Goal: Task Accomplishment & Management: Use online tool/utility

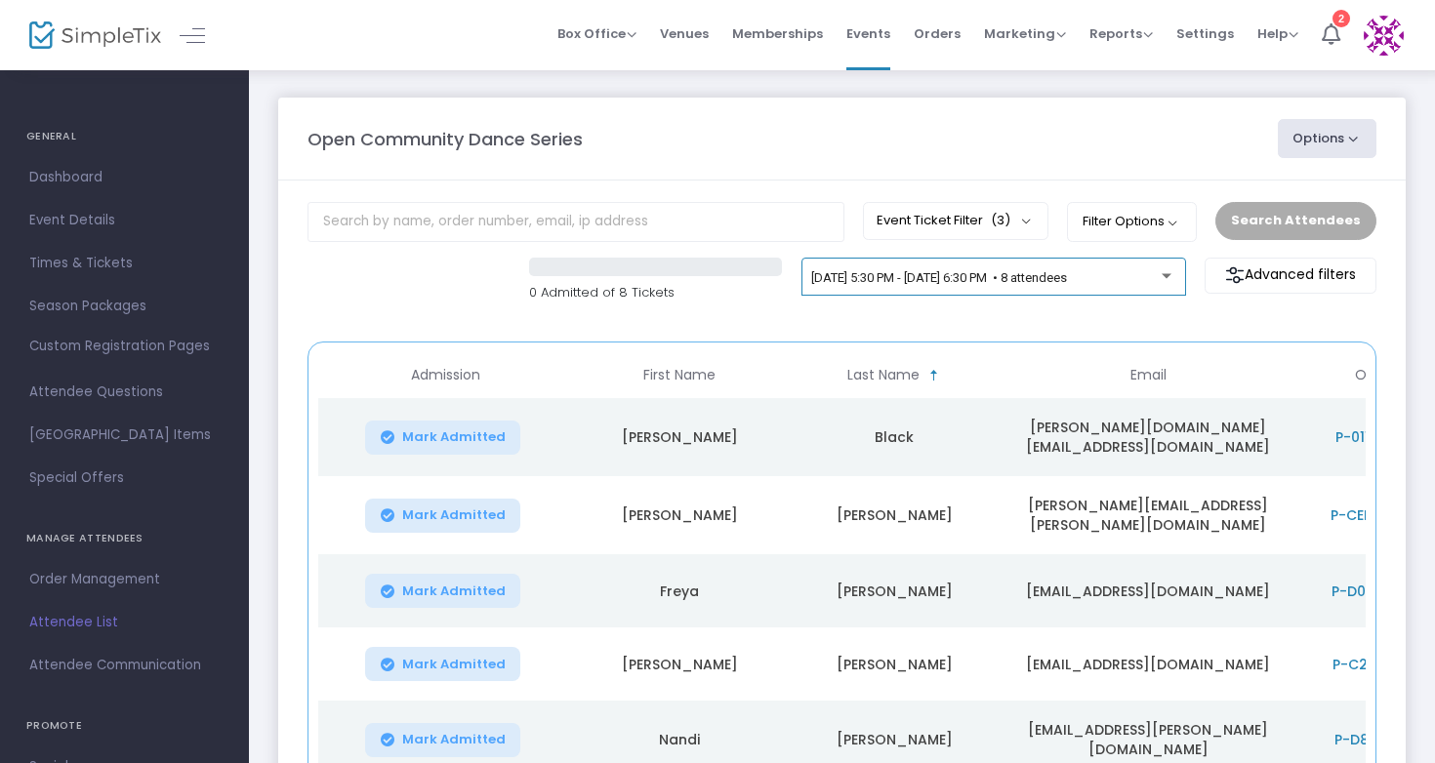
click at [1040, 268] on div "[DATE] 5:30 PM - [DATE] 6:30 PM • 8 attendees" at bounding box center [993, 280] width 364 height 27
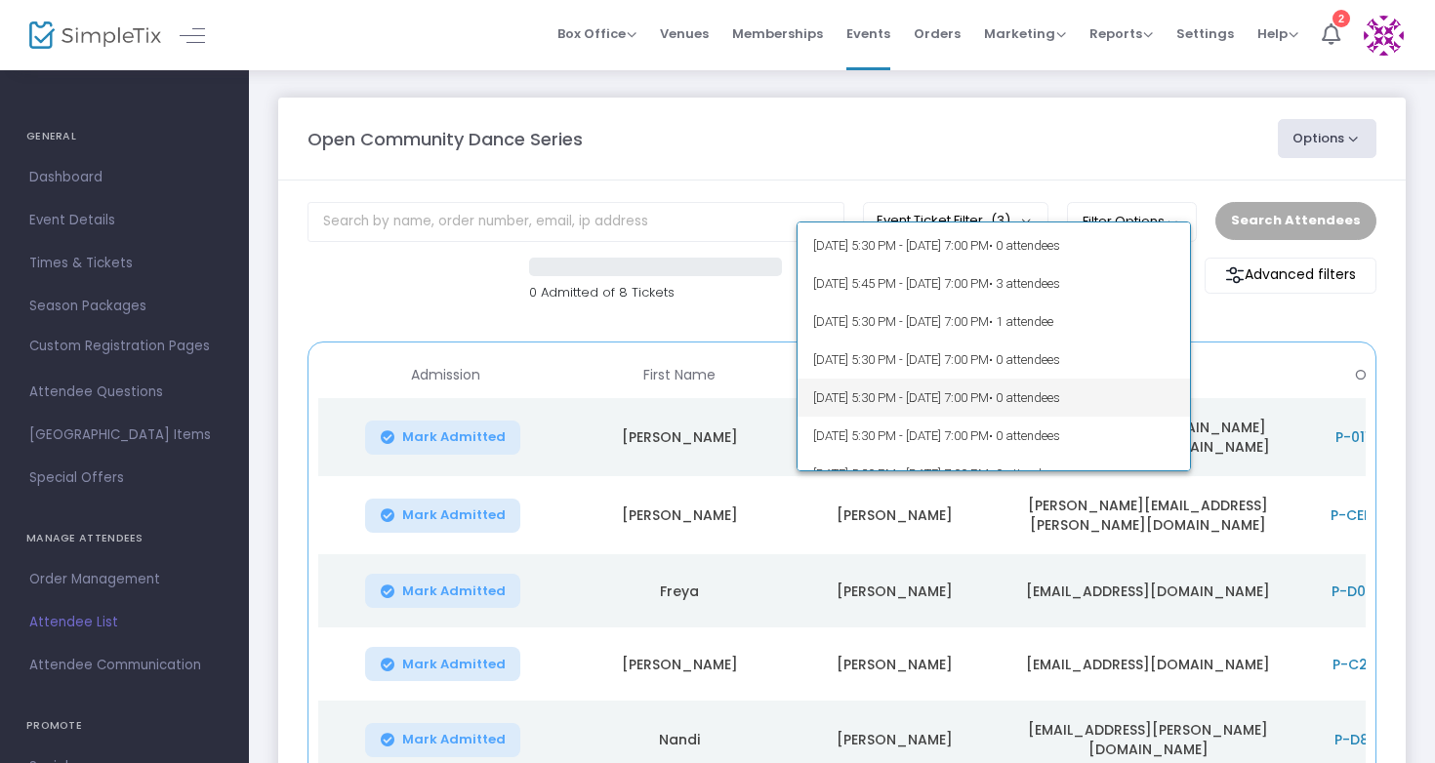
scroll to position [1789, 0]
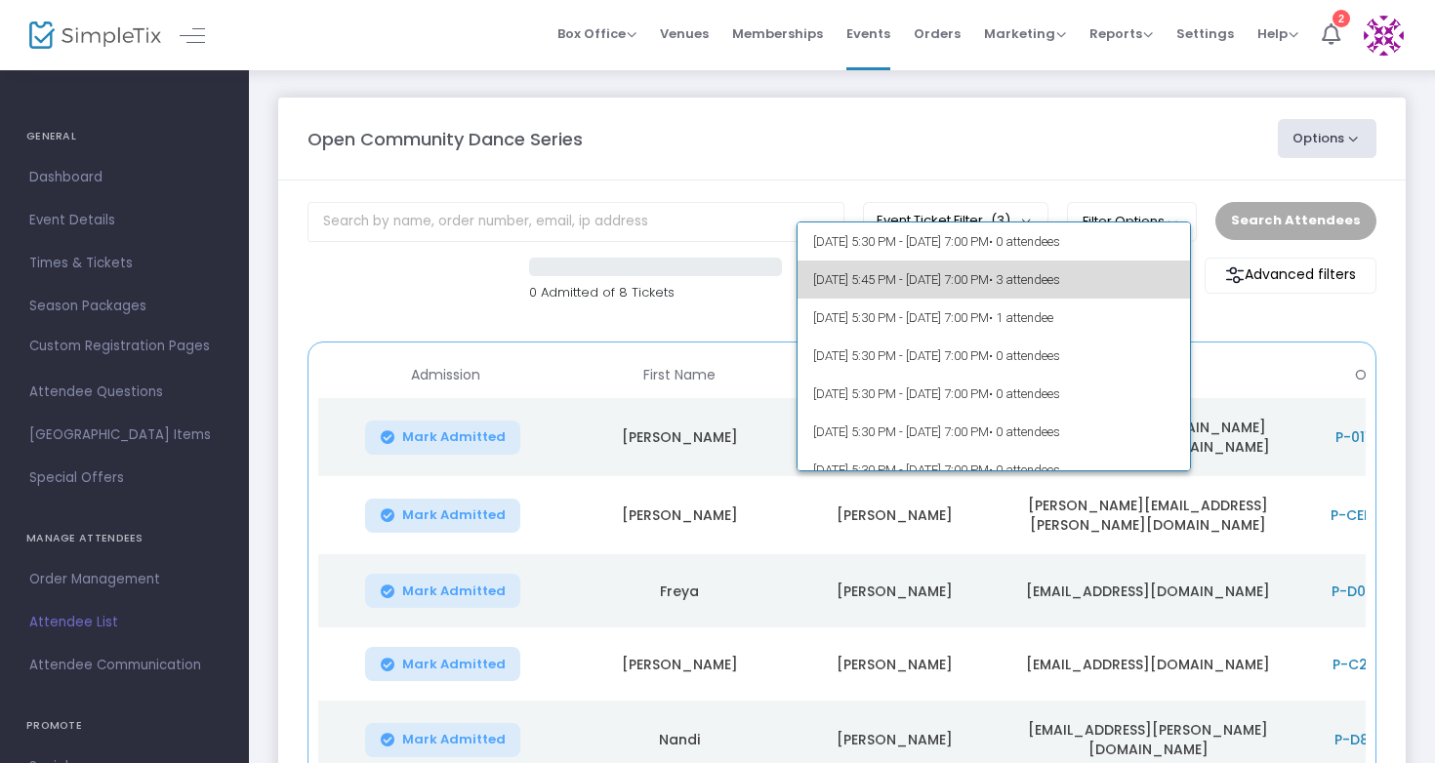
click at [1044, 287] on span "[DATE] 5:45 PM - [DATE] 7:00 PM • 3 attendees" at bounding box center [994, 280] width 362 height 38
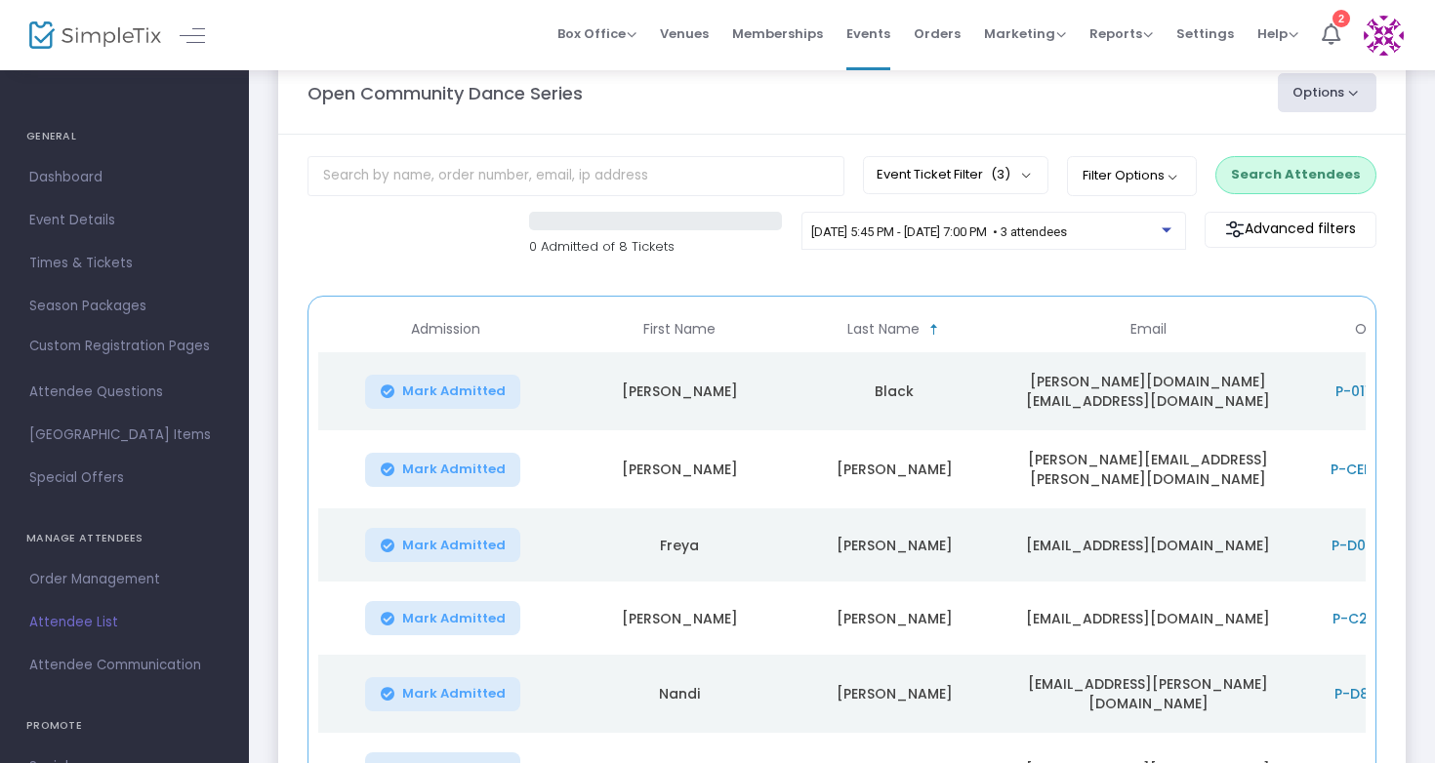
scroll to position [48, 0]
click at [1299, 183] on button "Search Attendees" at bounding box center [1295, 172] width 161 height 37
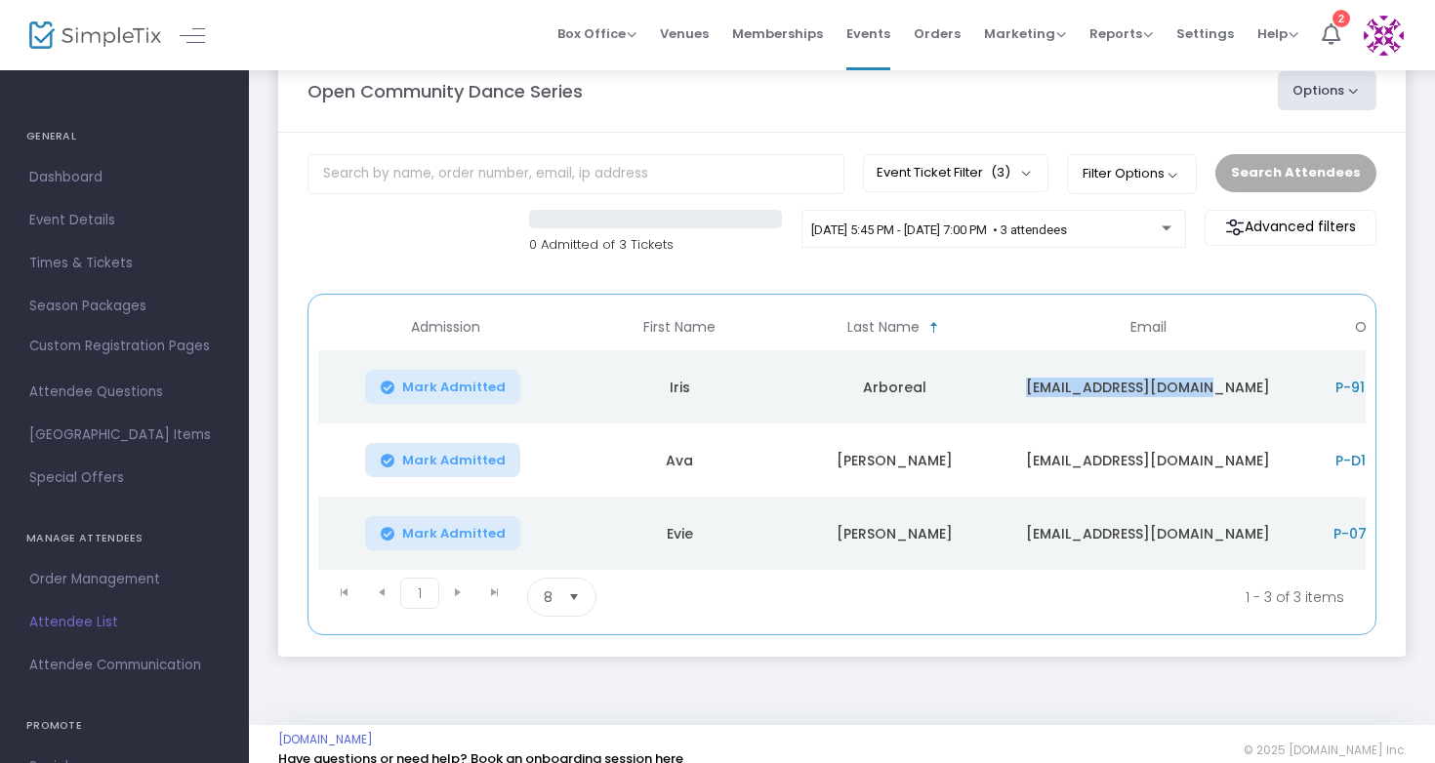
drag, startPoint x: 1186, startPoint y: 397, endPoint x: 1059, endPoint y: 390, distance: 127.1
click at [1059, 390] on td "[EMAIL_ADDRESS][DOMAIN_NAME]" at bounding box center [1147, 386] width 293 height 73
copy td "[EMAIL_ADDRESS][DOMAIN_NAME]"
click at [997, 221] on div "[DATE] 5:45 PM - [DATE] 7:00 PM • 3 attendees" at bounding box center [993, 233] width 364 height 27
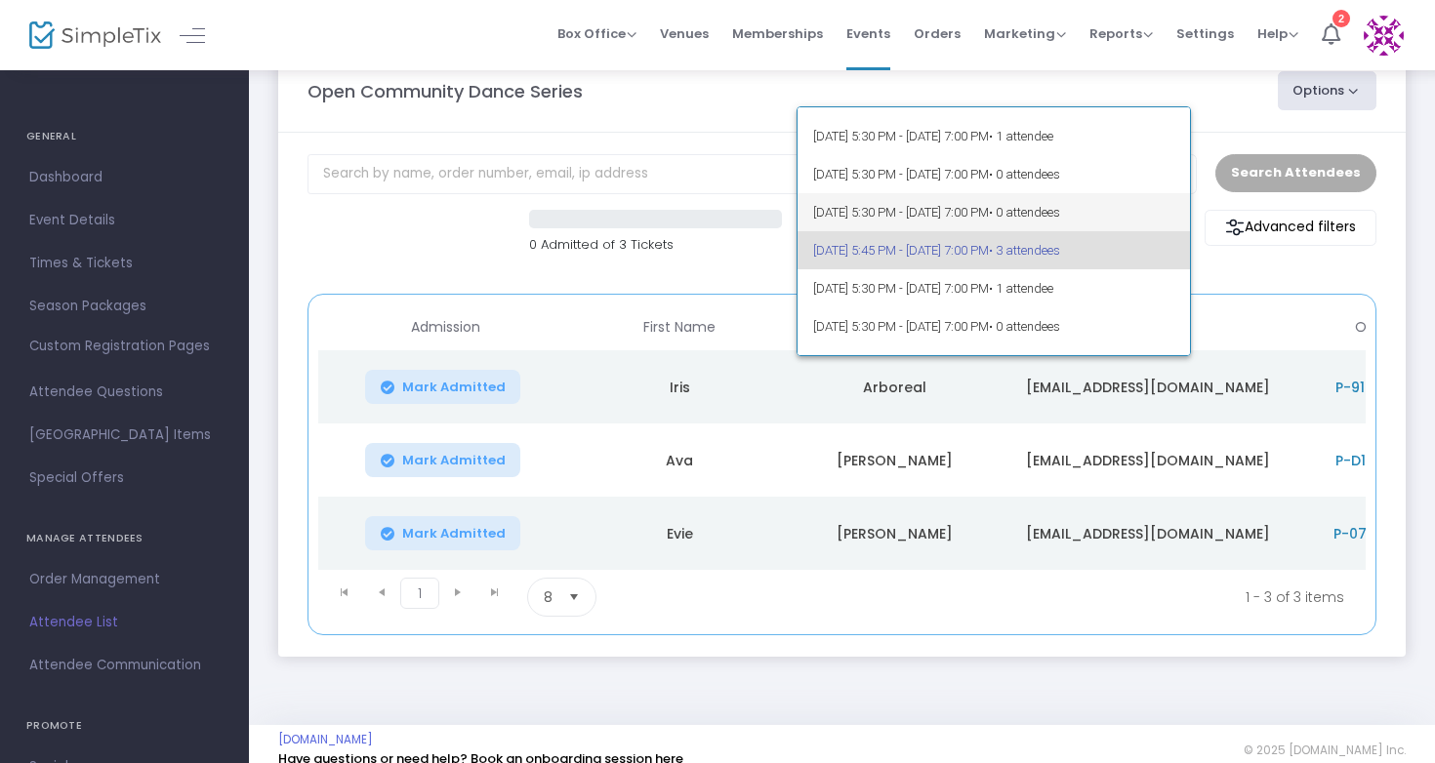
scroll to position [1700, 0]
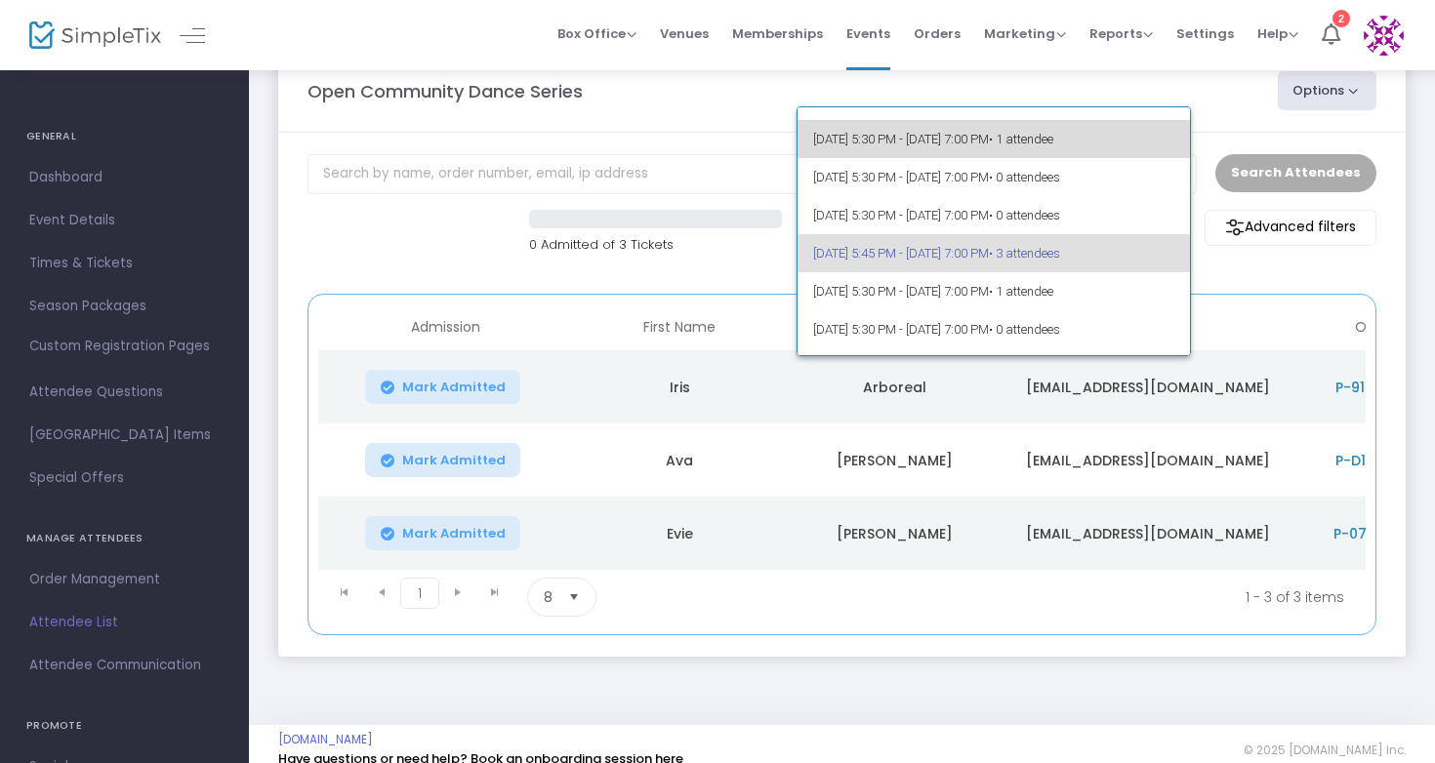
click at [1002, 142] on span "[DATE] 5:30 PM - [DATE] 7:00 PM • 1 attendee" at bounding box center [994, 139] width 362 height 38
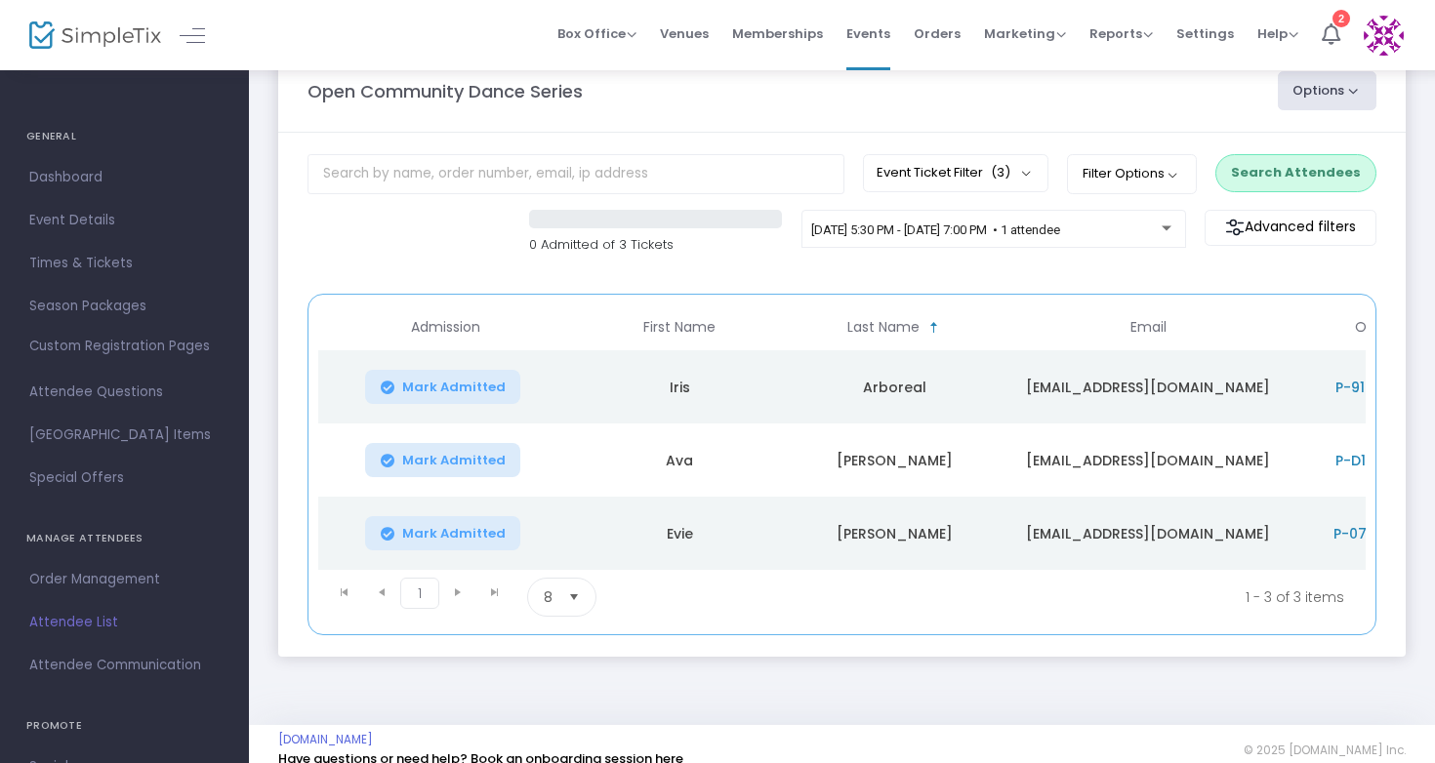
click at [1273, 174] on button "Search Attendees" at bounding box center [1295, 172] width 161 height 37
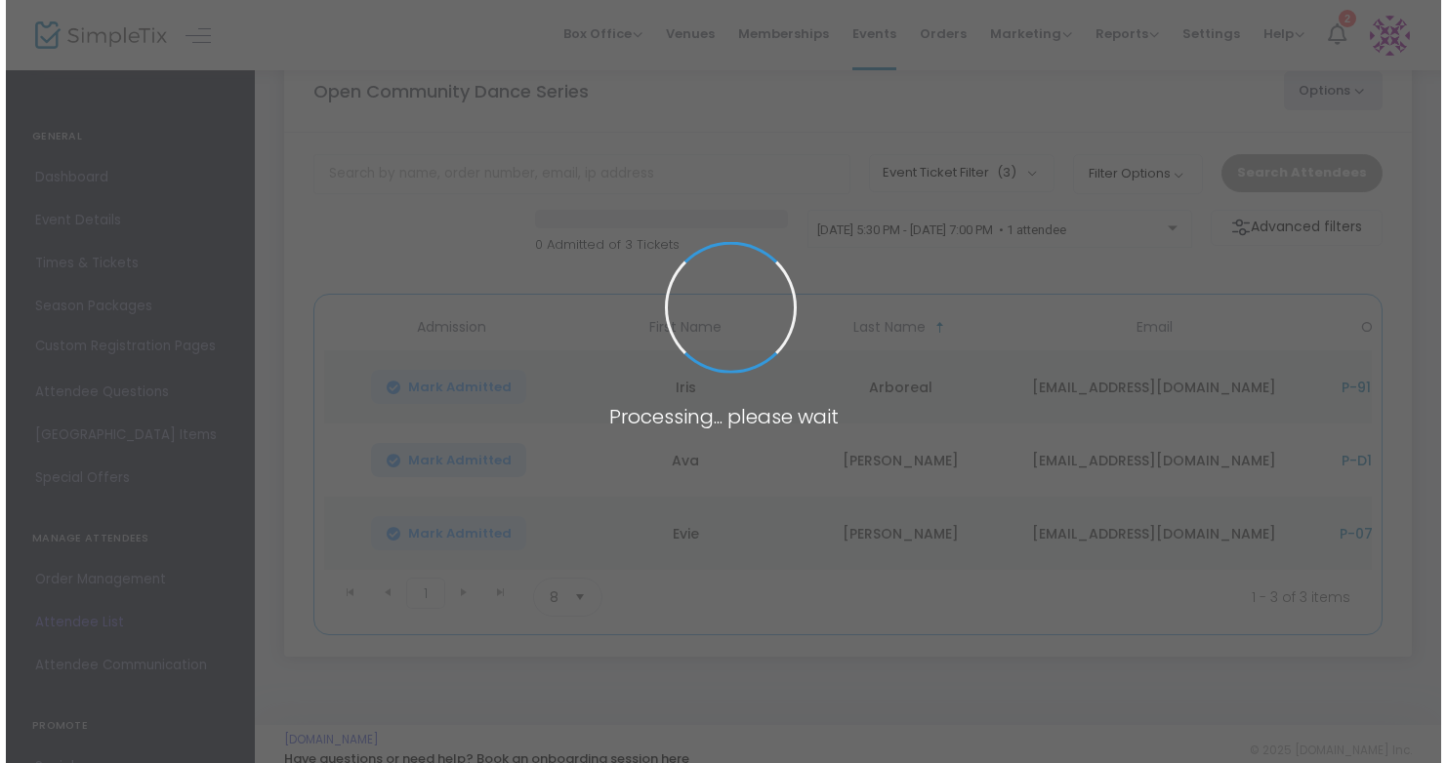
scroll to position [0, 0]
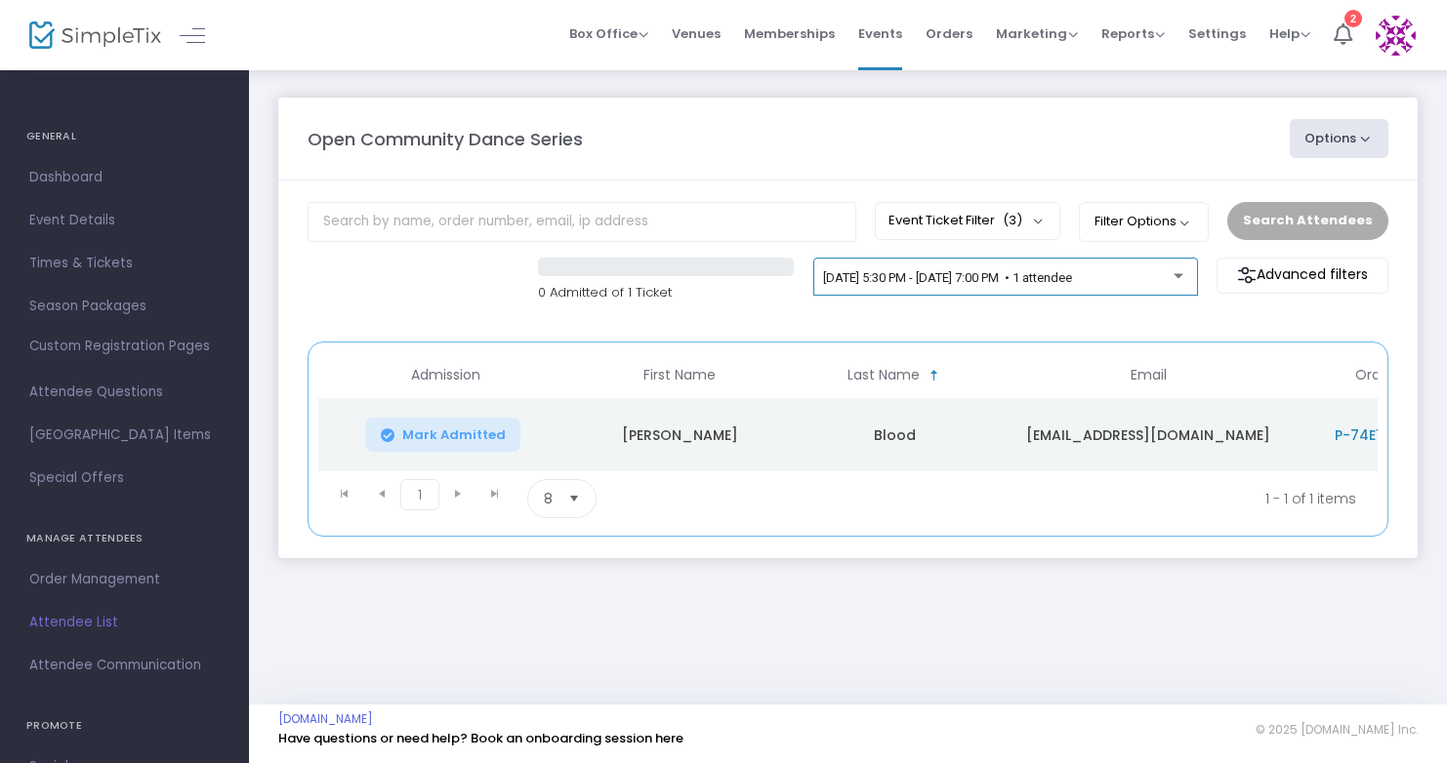
click at [1072, 273] on span "[DATE] 5:30 PM - [DATE] 7:00 PM • 1 attendee" at bounding box center [947, 277] width 249 height 15
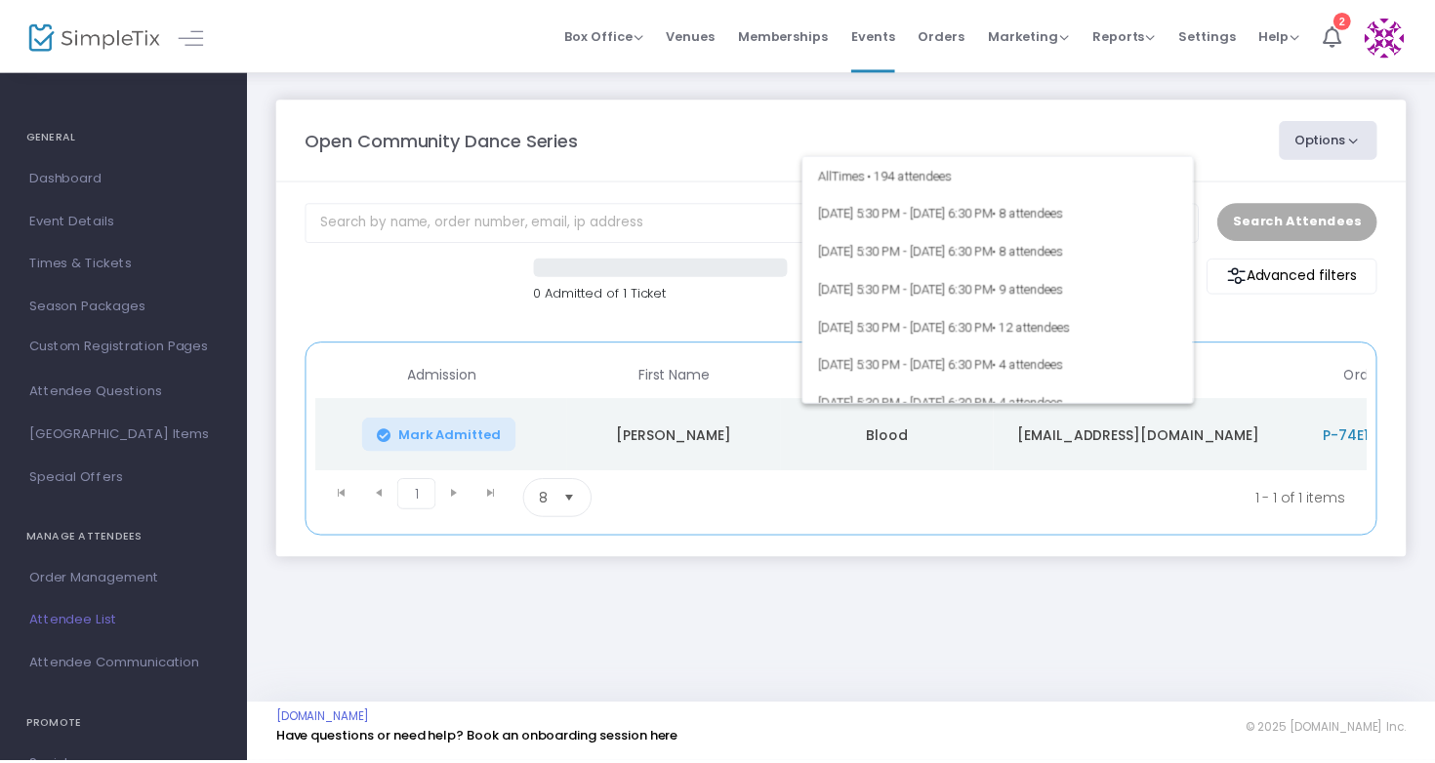
scroll to position [1607, 0]
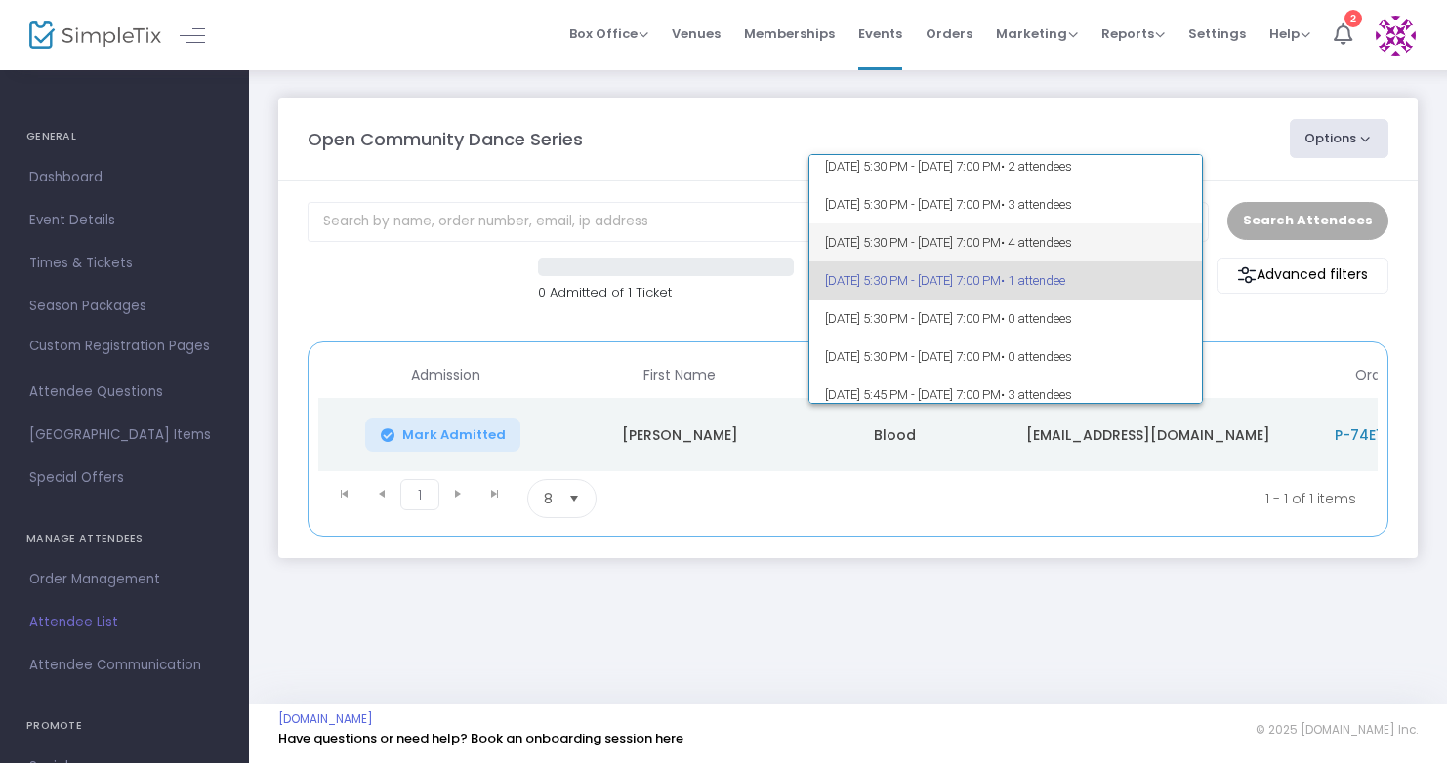
click at [1065, 245] on span "[DATE] 5:30 PM - [DATE] 7:00 PM • 4 attendees" at bounding box center [1006, 243] width 362 height 38
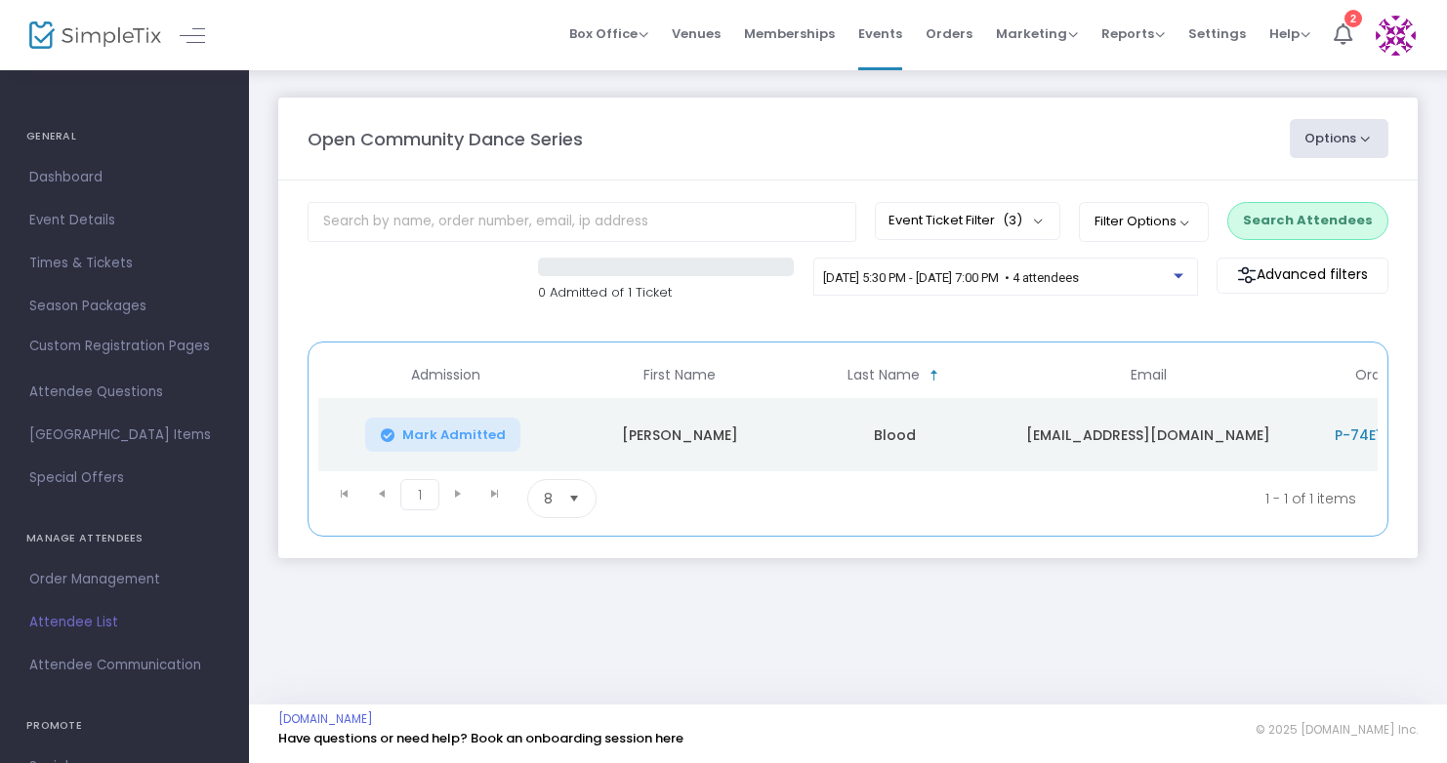
click at [1288, 230] on button "Search Attendees" at bounding box center [1307, 220] width 161 height 37
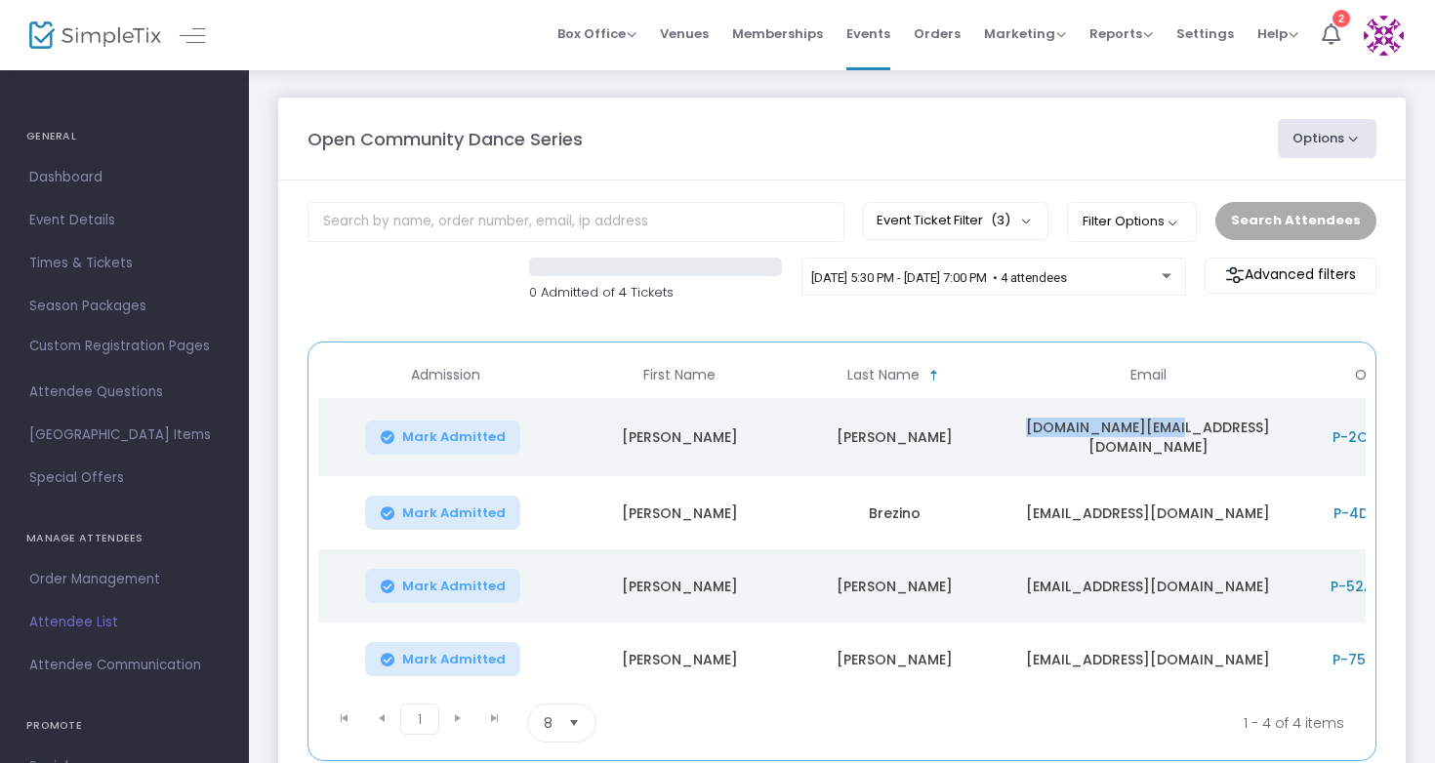
drag, startPoint x: 1233, startPoint y: 438, endPoint x: 1075, endPoint y: 441, distance: 158.2
click at [1075, 441] on td "[DOMAIN_NAME][EMAIL_ADDRESS][DOMAIN_NAME]" at bounding box center [1147, 437] width 293 height 78
copy td "[DOMAIN_NAME][EMAIL_ADDRESS][DOMAIN_NAME]"
drag, startPoint x: 1235, startPoint y: 506, endPoint x: 1072, endPoint y: 507, distance: 163.0
click at [1072, 507] on td "[EMAIL_ADDRESS][DOMAIN_NAME]" at bounding box center [1147, 512] width 293 height 73
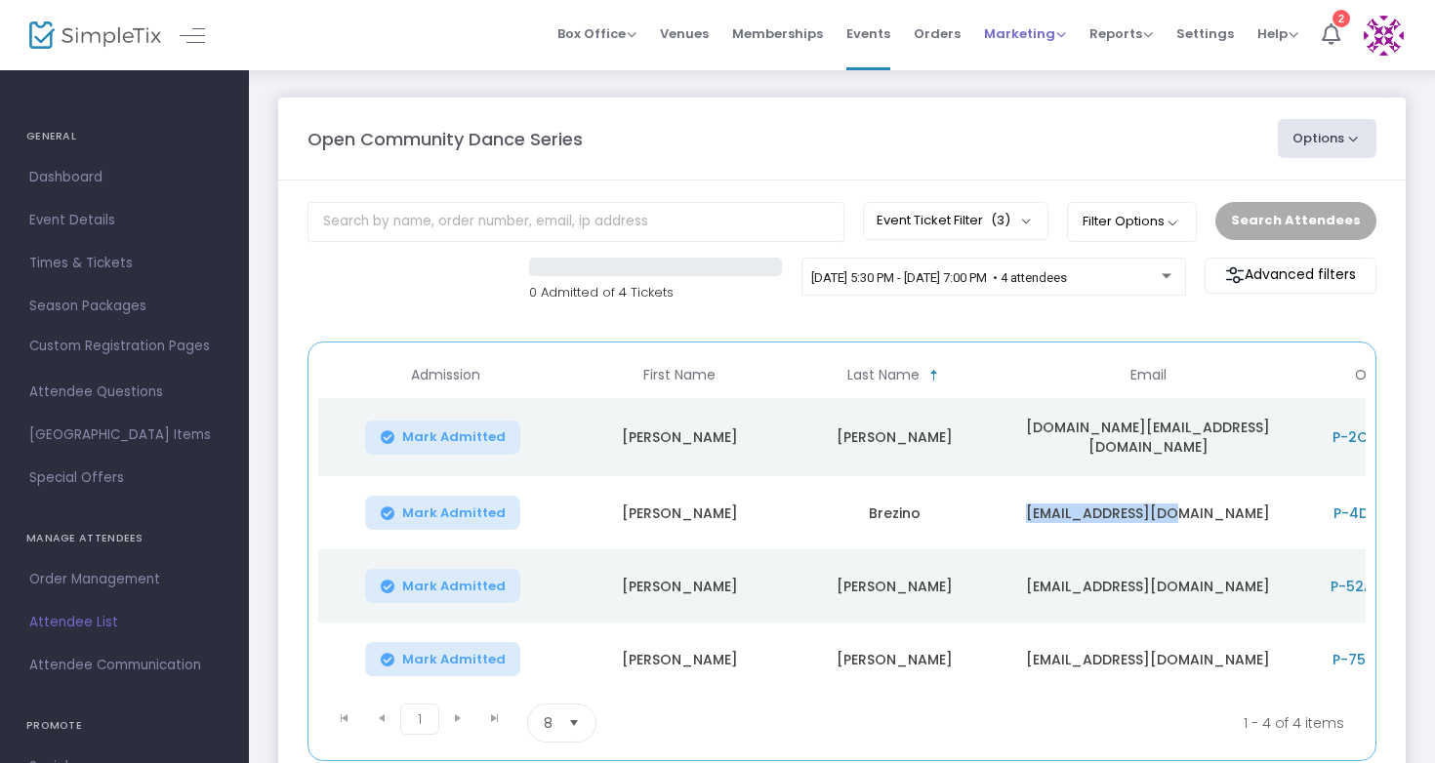
copy td "[EMAIL_ADDRESS][DOMAIN_NAME]"
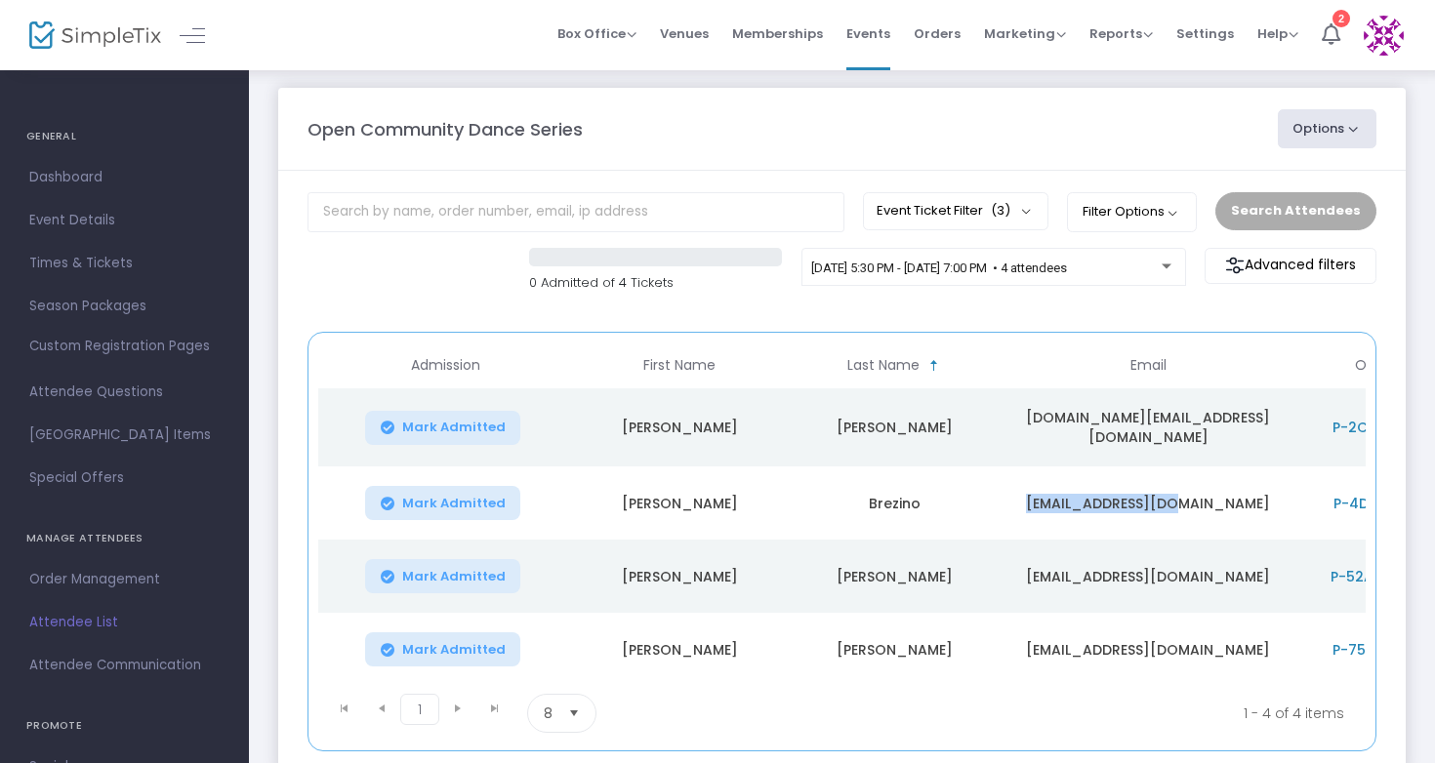
scroll to position [43, 0]
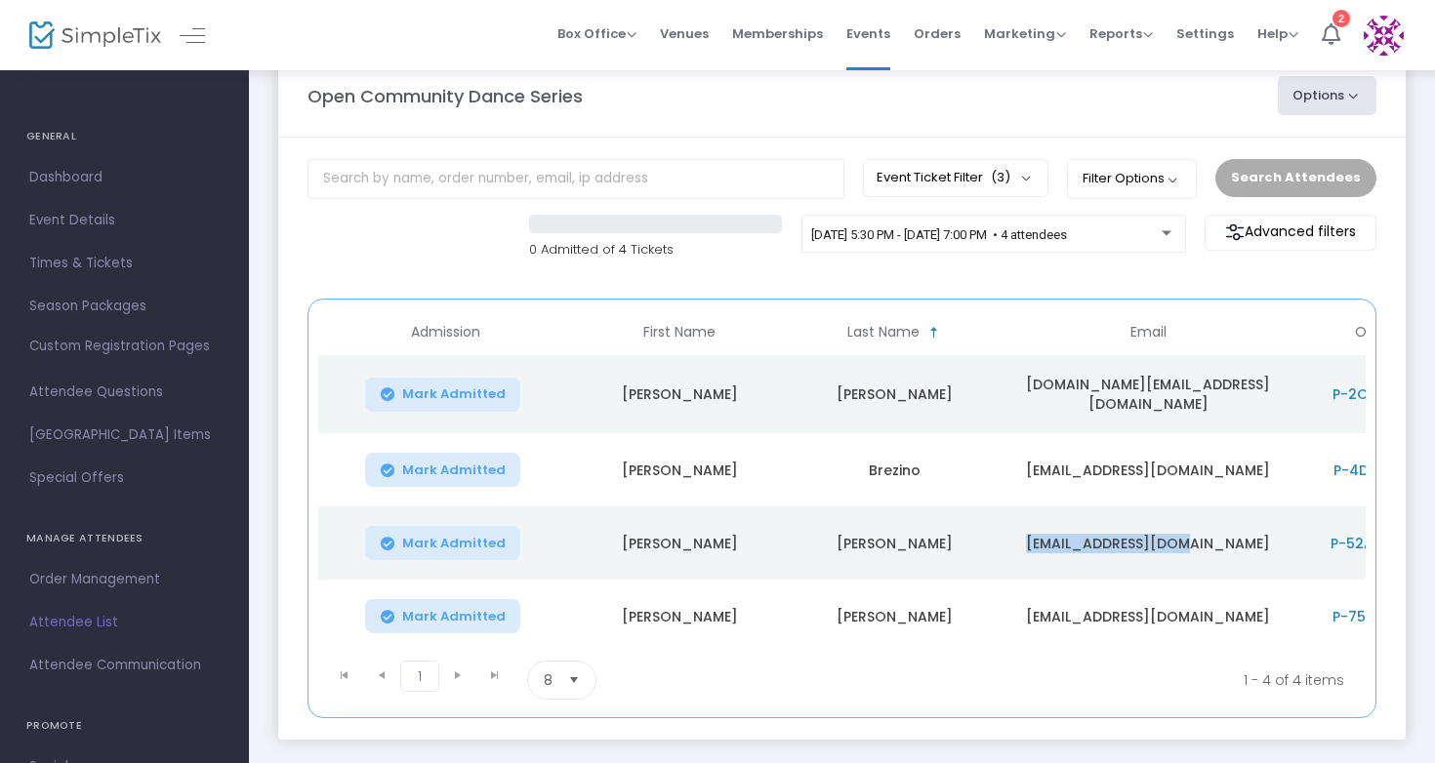
drag, startPoint x: 1232, startPoint y: 542, endPoint x: 1071, endPoint y: 543, distance: 161.1
click at [1071, 543] on td "[EMAIL_ADDRESS][DOMAIN_NAME]" at bounding box center [1147, 543] width 293 height 73
copy td "[EMAIL_ADDRESS][DOMAIN_NAME]"
click at [1135, 612] on td "[EMAIL_ADDRESS][DOMAIN_NAME]" at bounding box center [1147, 616] width 293 height 73
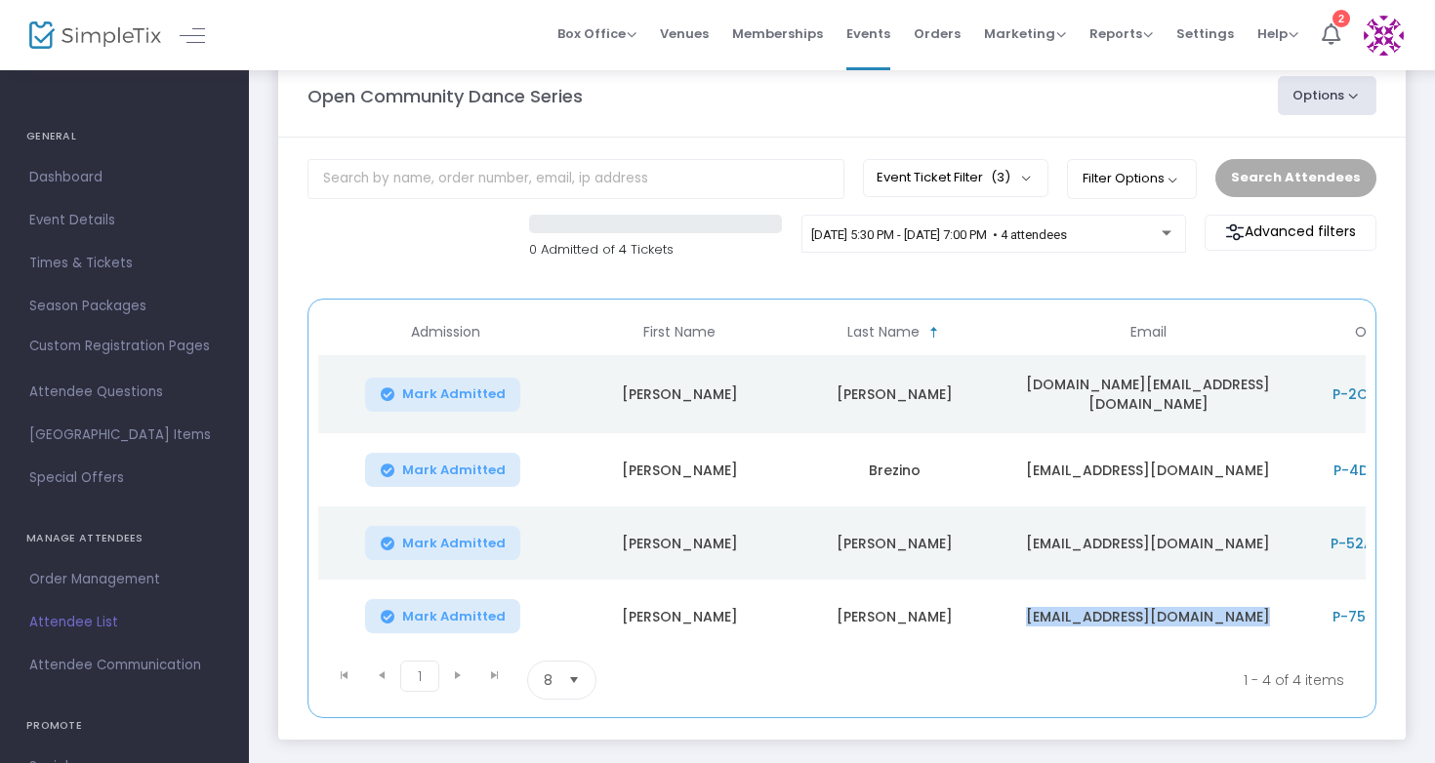
click at [1135, 612] on td "[EMAIL_ADDRESS][DOMAIN_NAME]" at bounding box center [1147, 616] width 293 height 73
copy td "[EMAIL_ADDRESS][DOMAIN_NAME]"
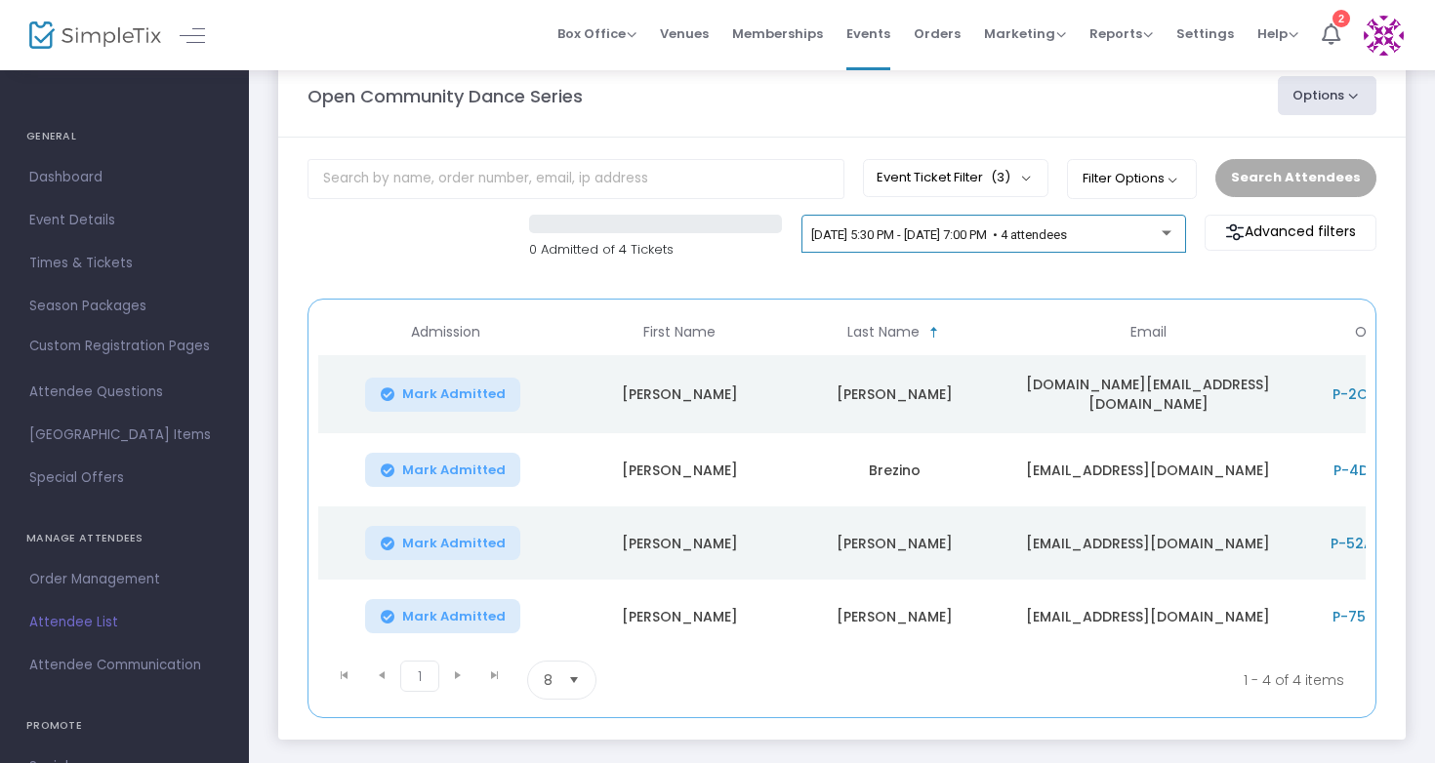
click at [973, 228] on span "[DATE] 5:30 PM - [DATE] 7:00 PM • 4 attendees" at bounding box center [939, 234] width 256 height 15
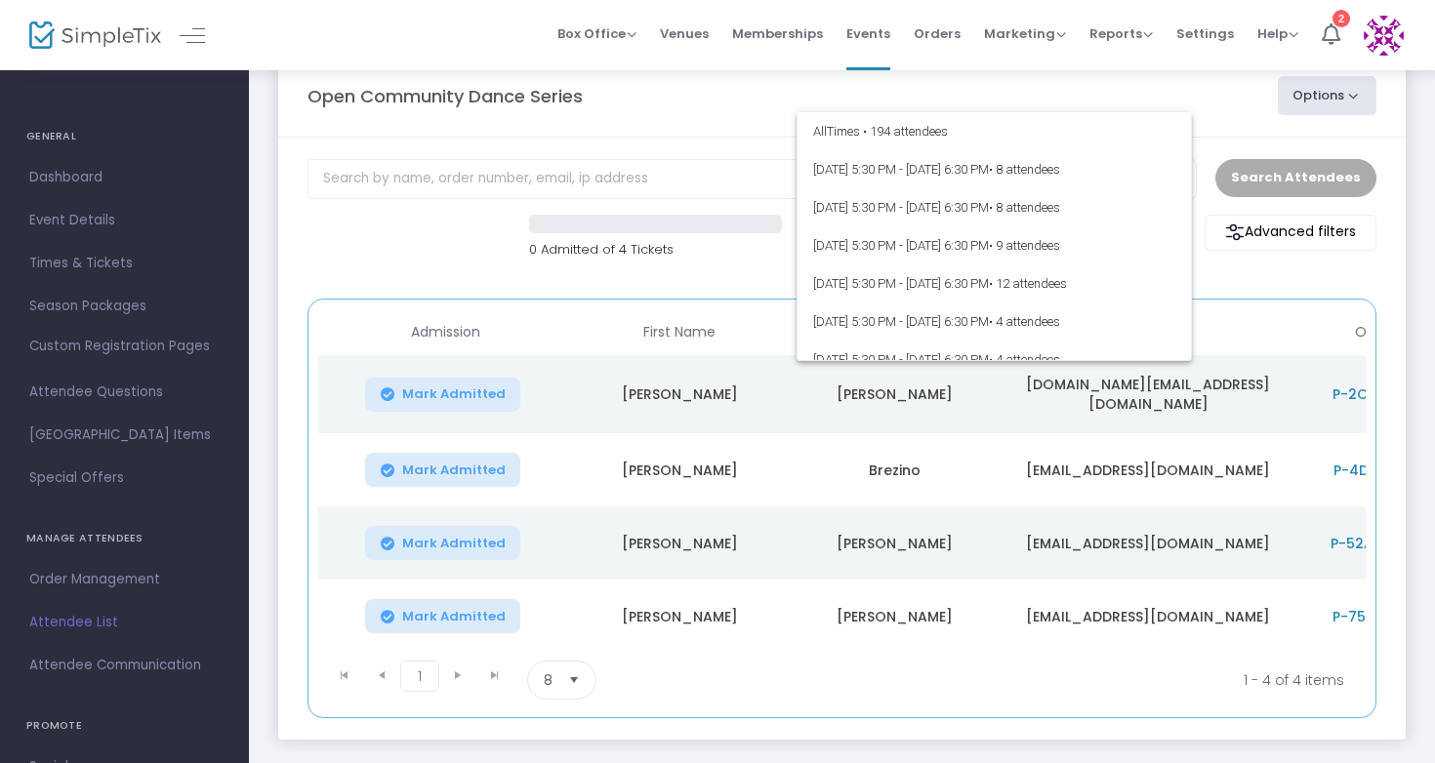
scroll to position [1569, 0]
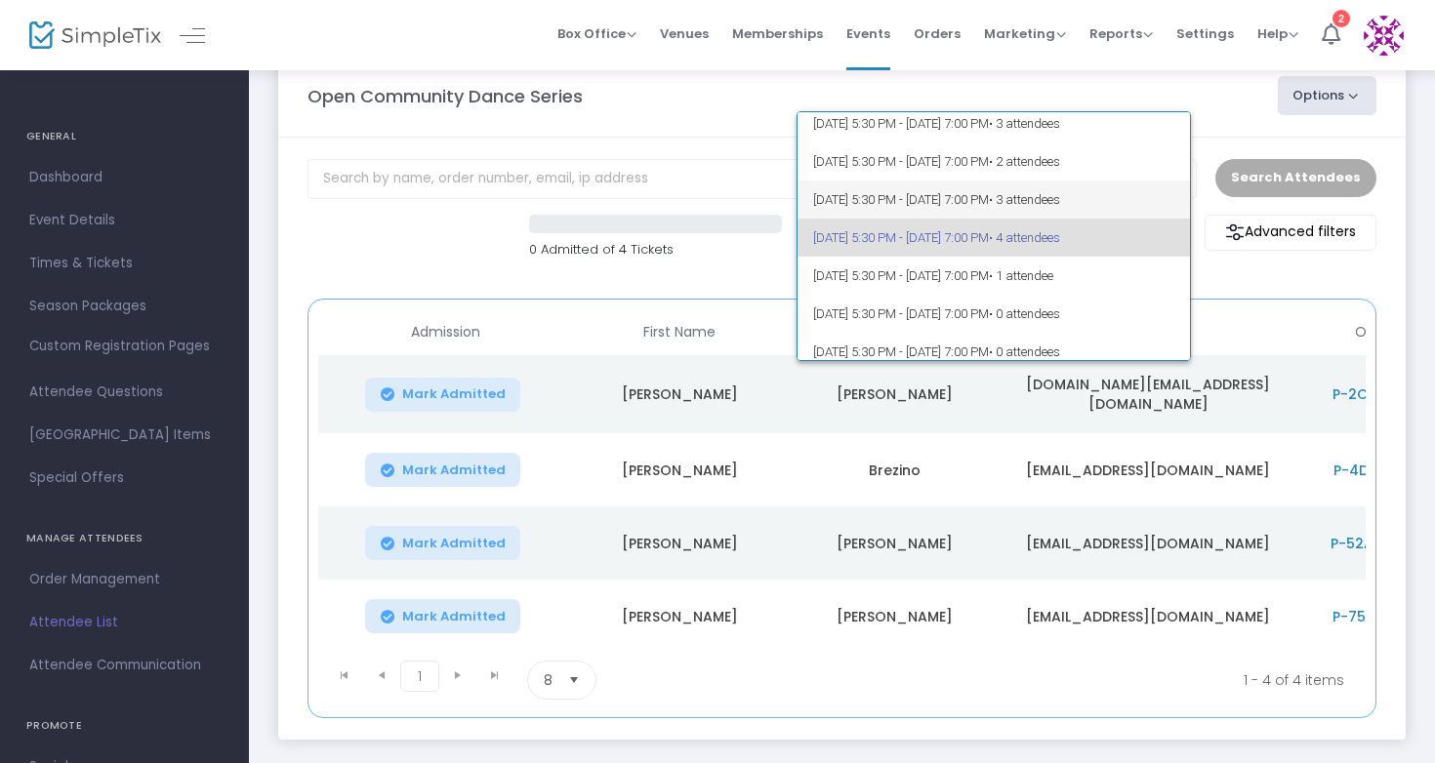
click at [976, 204] on span "[DATE] 5:30 PM - [DATE] 7:00 PM • 3 attendees" at bounding box center [994, 200] width 362 height 38
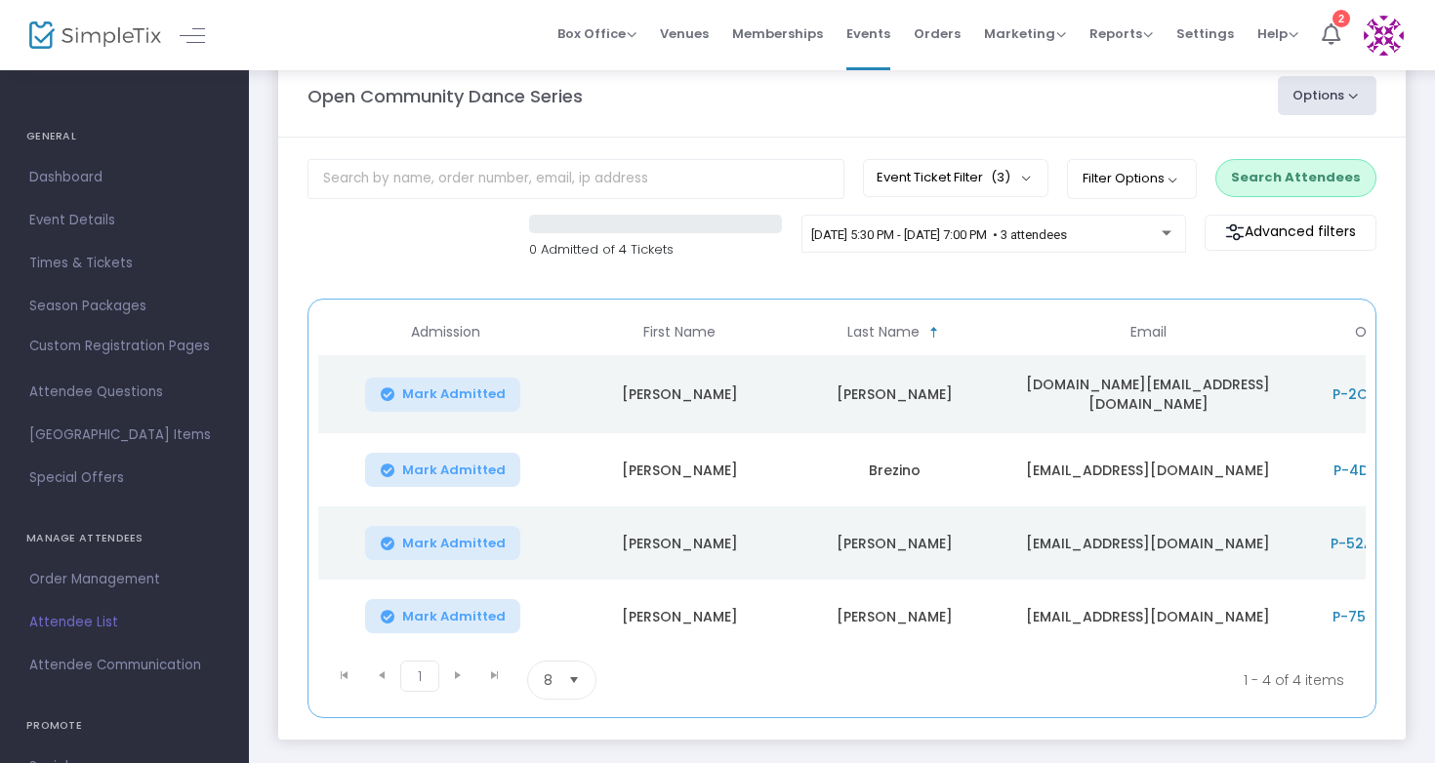
click at [1251, 184] on button "Search Attendees" at bounding box center [1295, 177] width 161 height 37
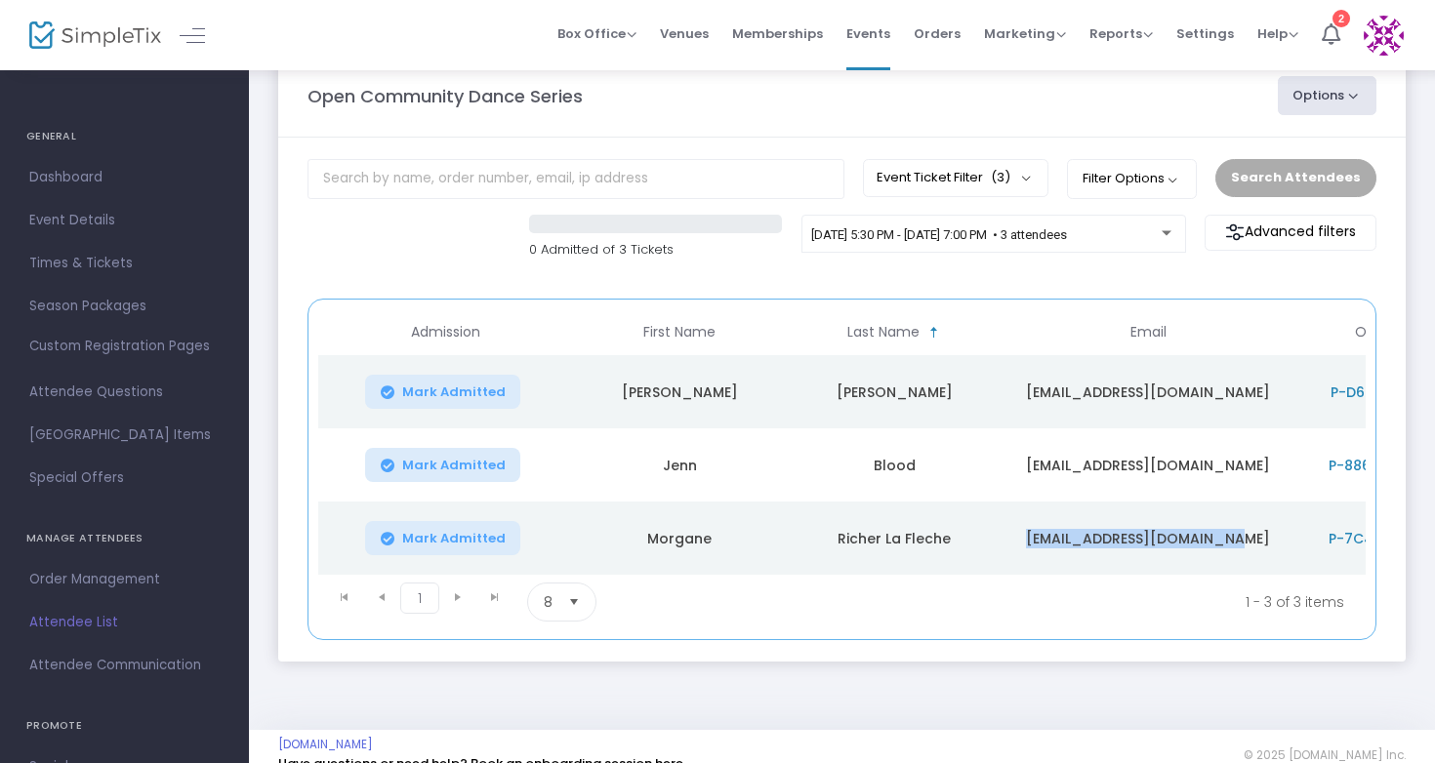
drag, startPoint x: 1247, startPoint y: 542, endPoint x: 1047, endPoint y: 545, distance: 200.1
click at [1047, 545] on td "[EMAIL_ADDRESS][DOMAIN_NAME]" at bounding box center [1147, 538] width 293 height 73
copy td "[EMAIL_ADDRESS][DOMAIN_NAME]"
